Goal: Task Accomplishment & Management: Manage account settings

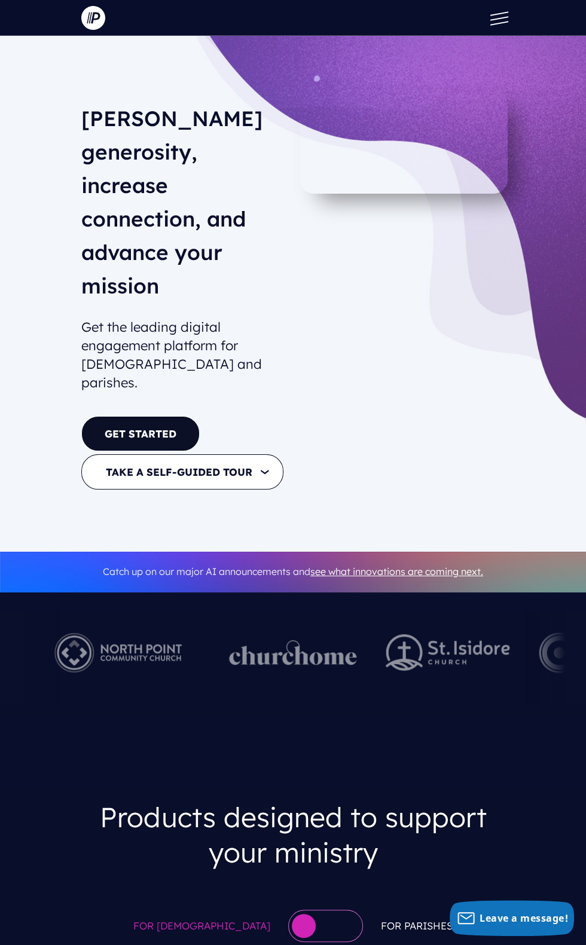
click at [495, 32] on button at bounding box center [496, 18] width 36 height 36
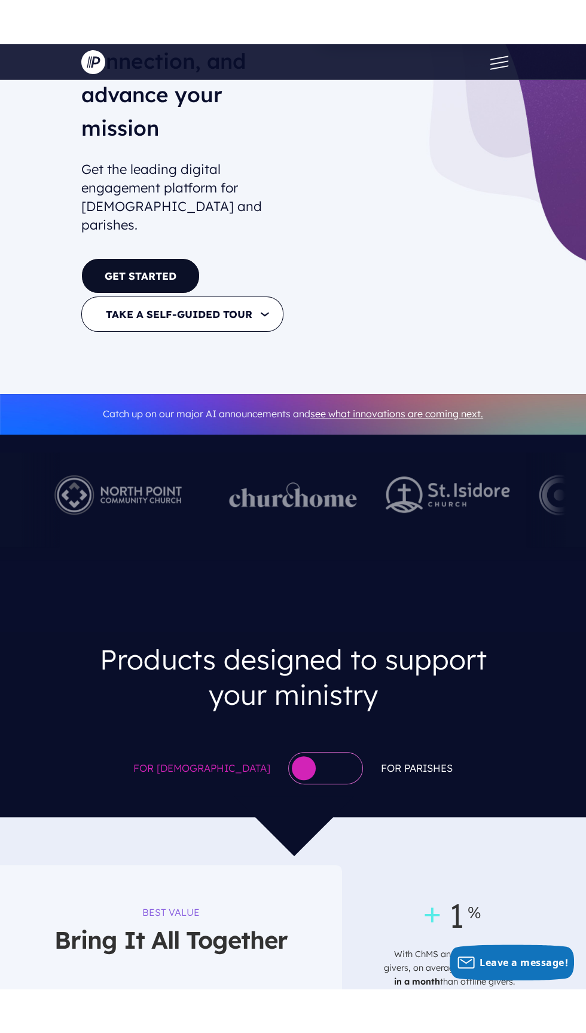
scroll to position [208, 0]
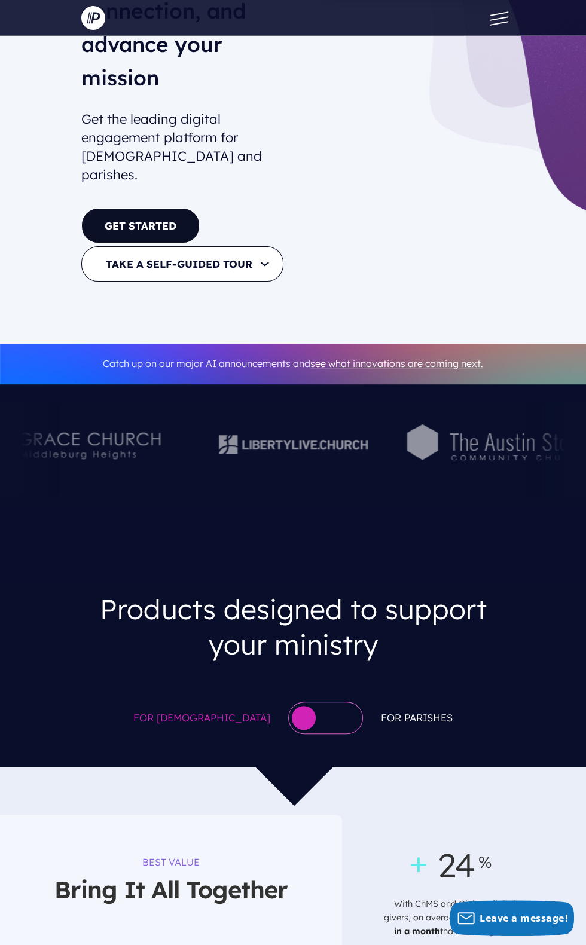
click at [510, 29] on button at bounding box center [496, 18] width 36 height 36
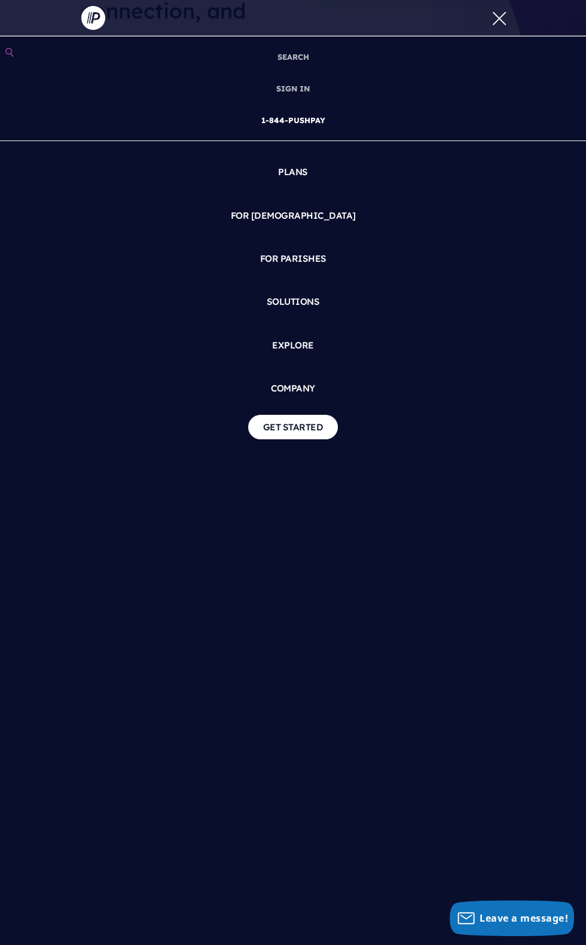
click at [323, 108] on link "1-844-PUSHPAY" at bounding box center [293, 121] width 74 height 32
click at [294, 87] on link "SIGN IN" at bounding box center [292, 89] width 43 height 32
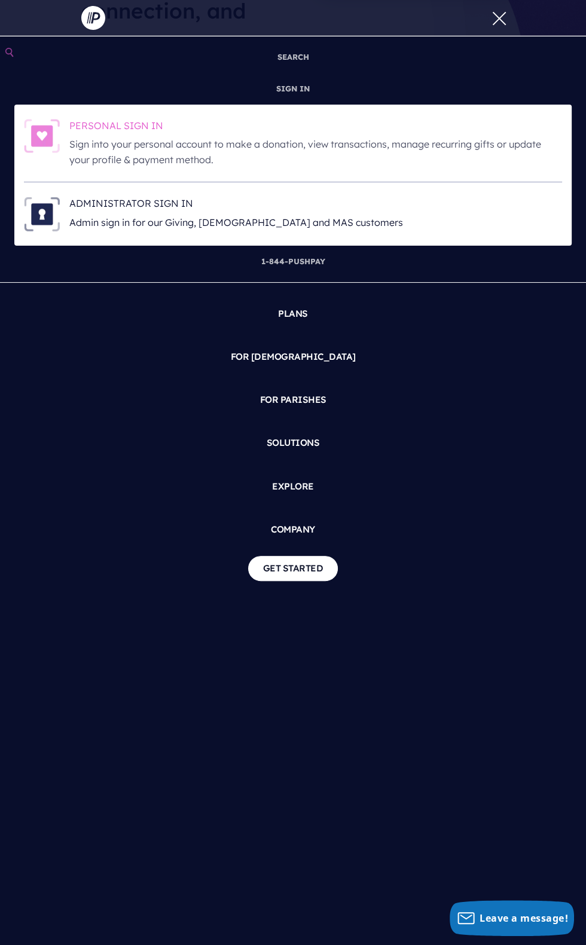
click at [368, 145] on p "Sign into your personal account to make a donation, view transactions, manage r…" at bounding box center [315, 152] width 492 height 30
